Goal: Navigation & Orientation: Find specific page/section

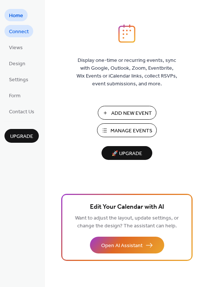
click at [25, 32] on span "Connect" at bounding box center [19, 32] width 20 height 8
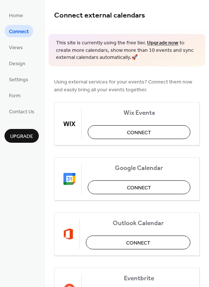
click at [16, 206] on div "Home Connect Views Design Settings Form Contact Us Upgrade" at bounding box center [22, 143] width 45 height 287
click at [21, 79] on span "Settings" at bounding box center [18, 80] width 19 height 8
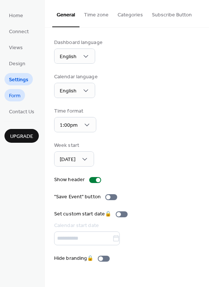
click at [19, 96] on span "Form" at bounding box center [15, 96] width 12 height 8
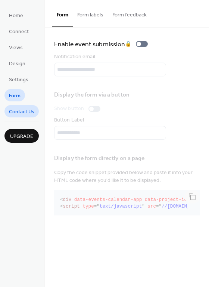
click at [21, 112] on span "Contact Us" at bounding box center [21, 112] width 25 height 8
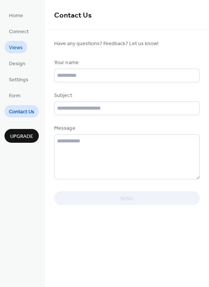
click at [17, 44] on span "Views" at bounding box center [16, 48] width 14 height 8
